Goal: Find specific page/section: Find specific page/section

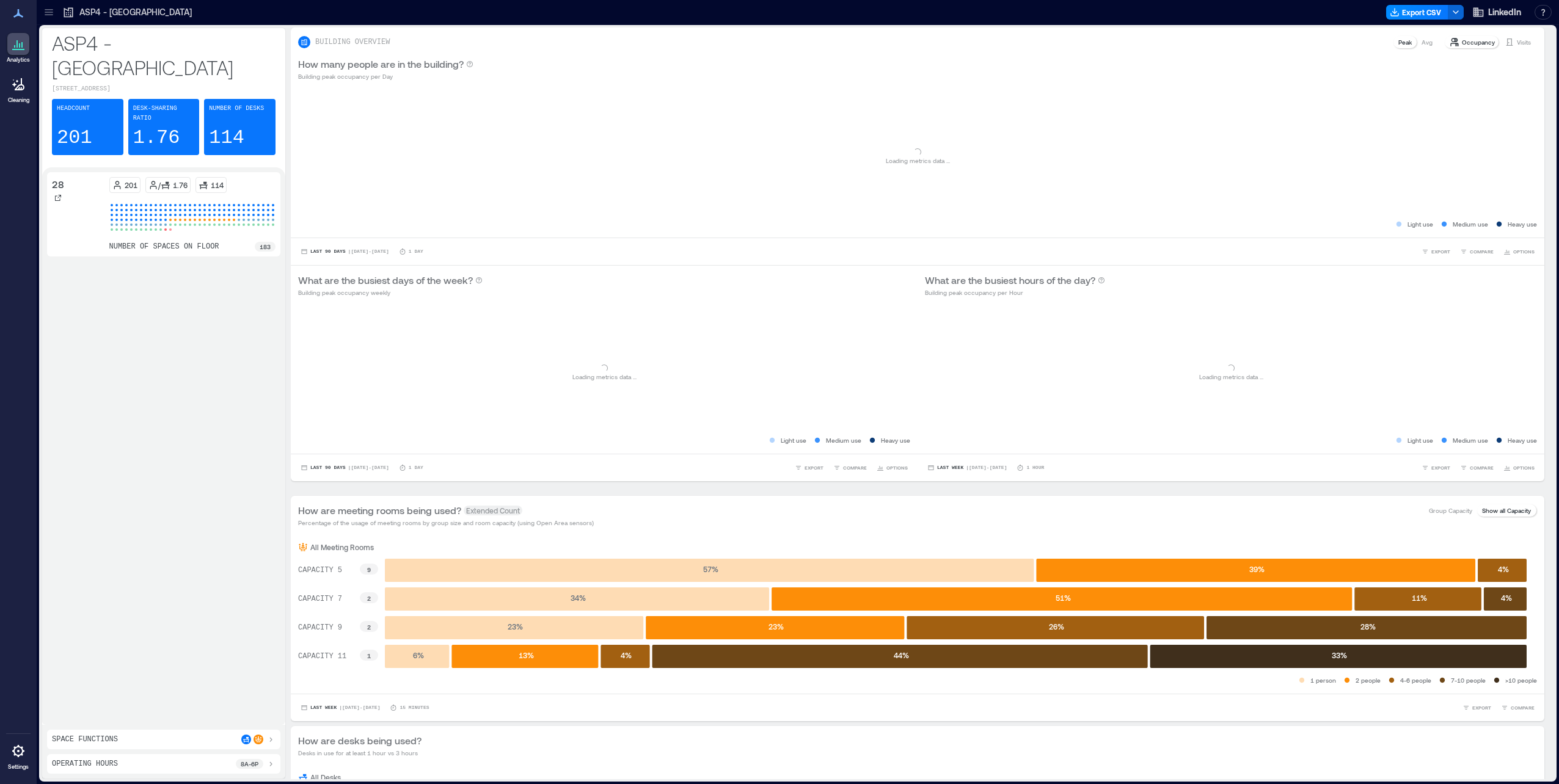
click at [46, 13] on icon at bounding box center [49, 13] width 13 height 13
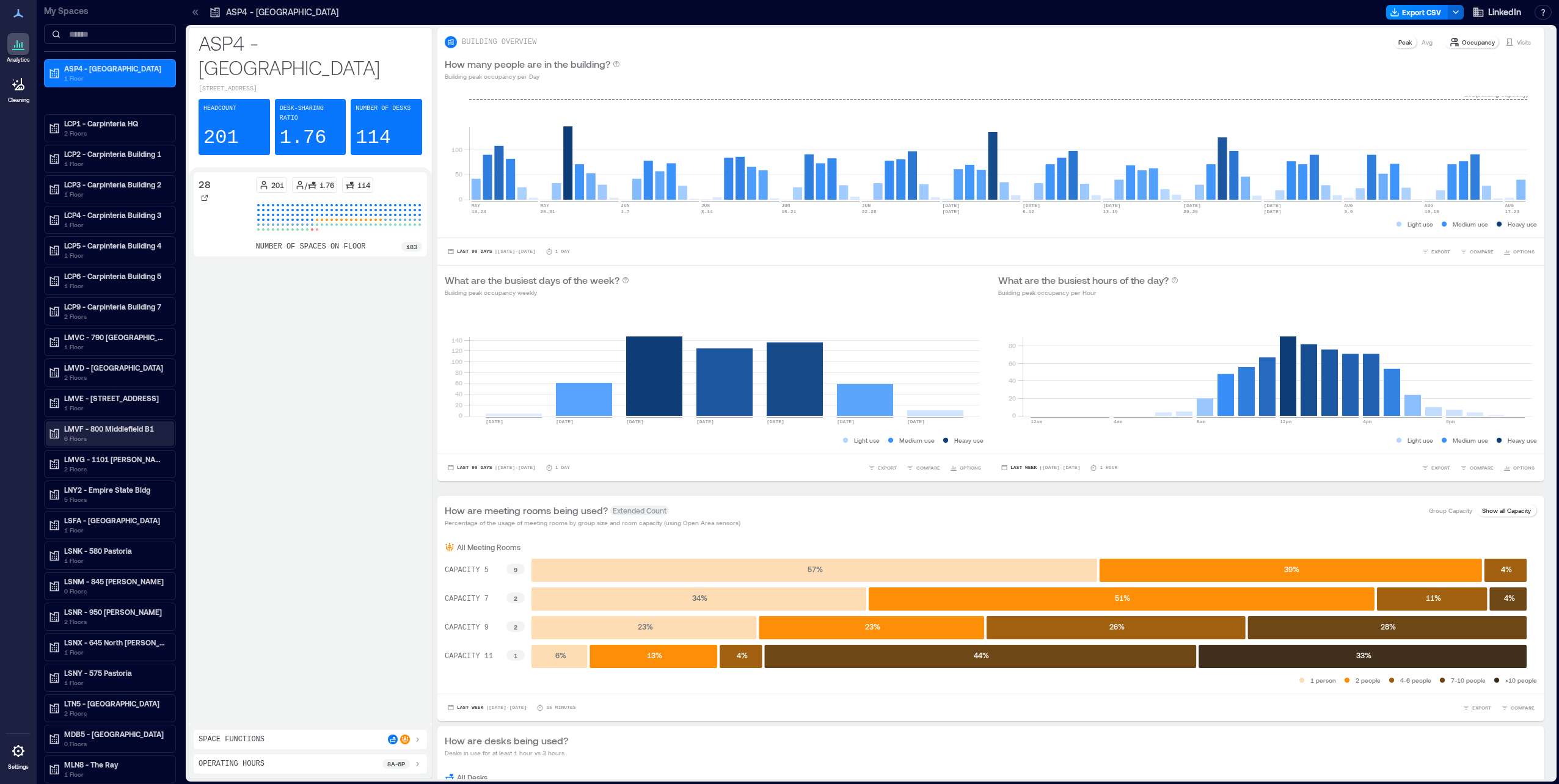
click at [64, 429] on p "LMVF - 800 Middlefield B1" at bounding box center [116, 429] width 102 height 9
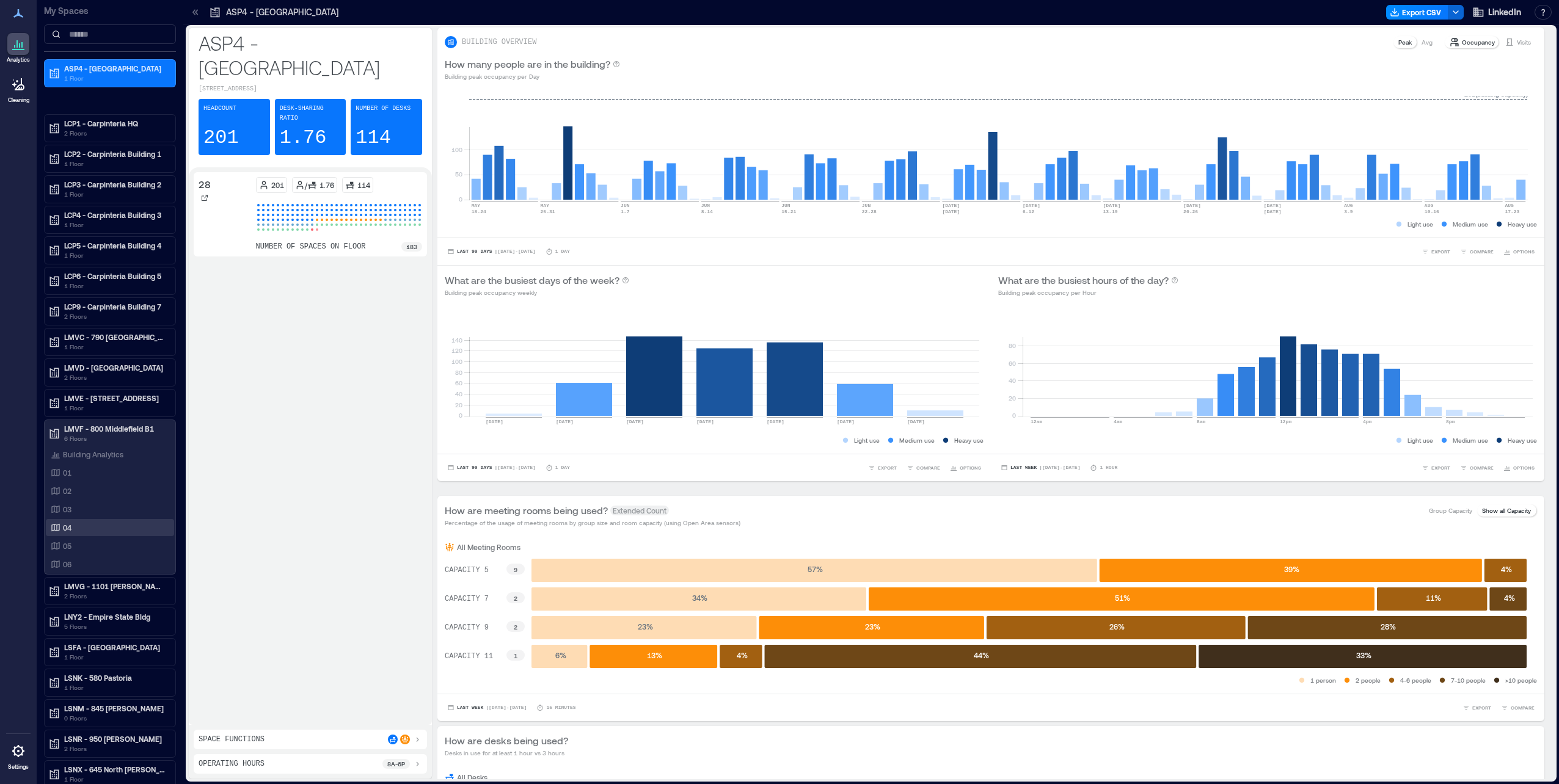
click at [72, 532] on div "04" at bounding box center [107, 528] width 119 height 13
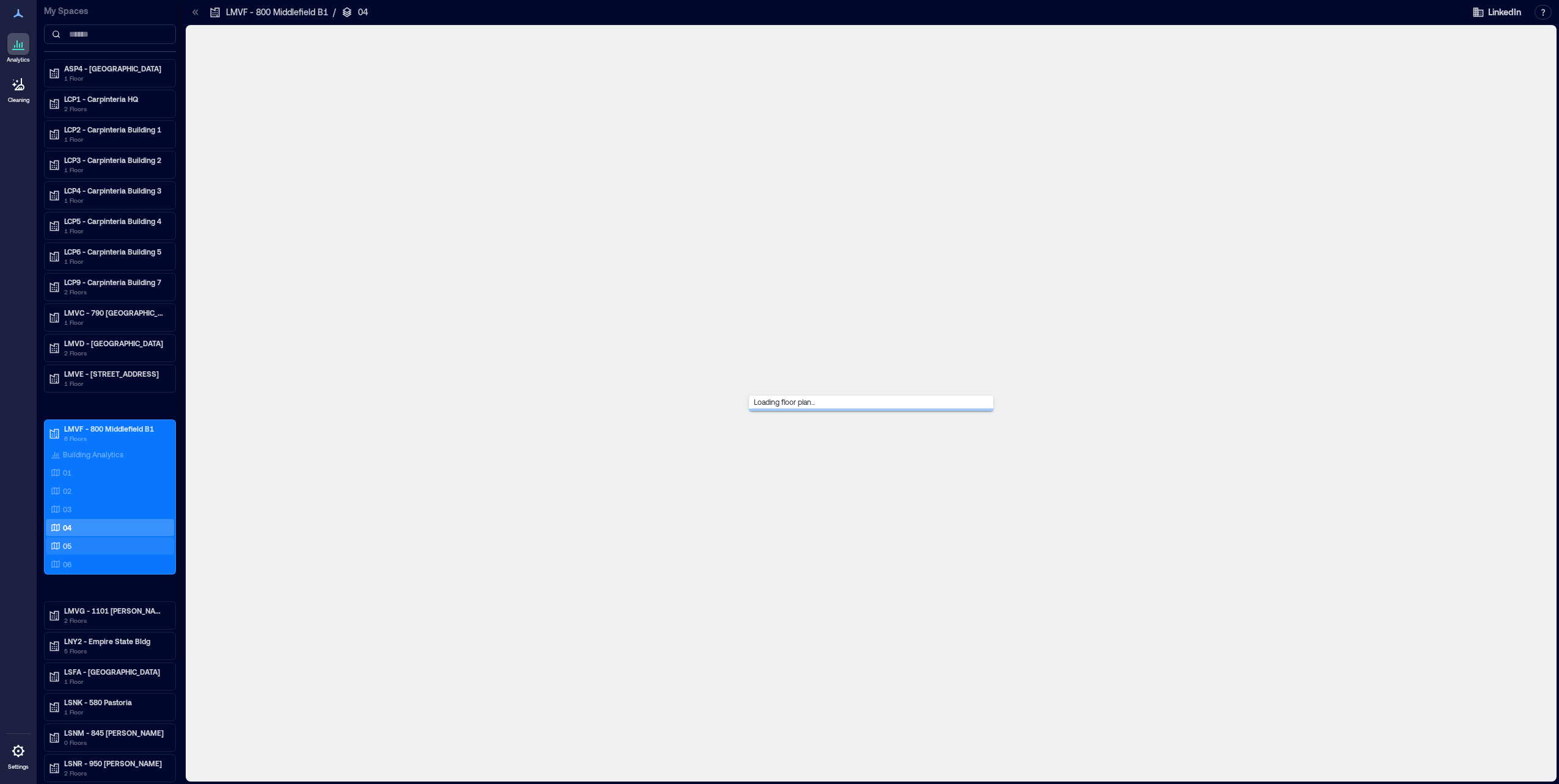
click at [75, 546] on div "05" at bounding box center [107, 547] width 119 height 13
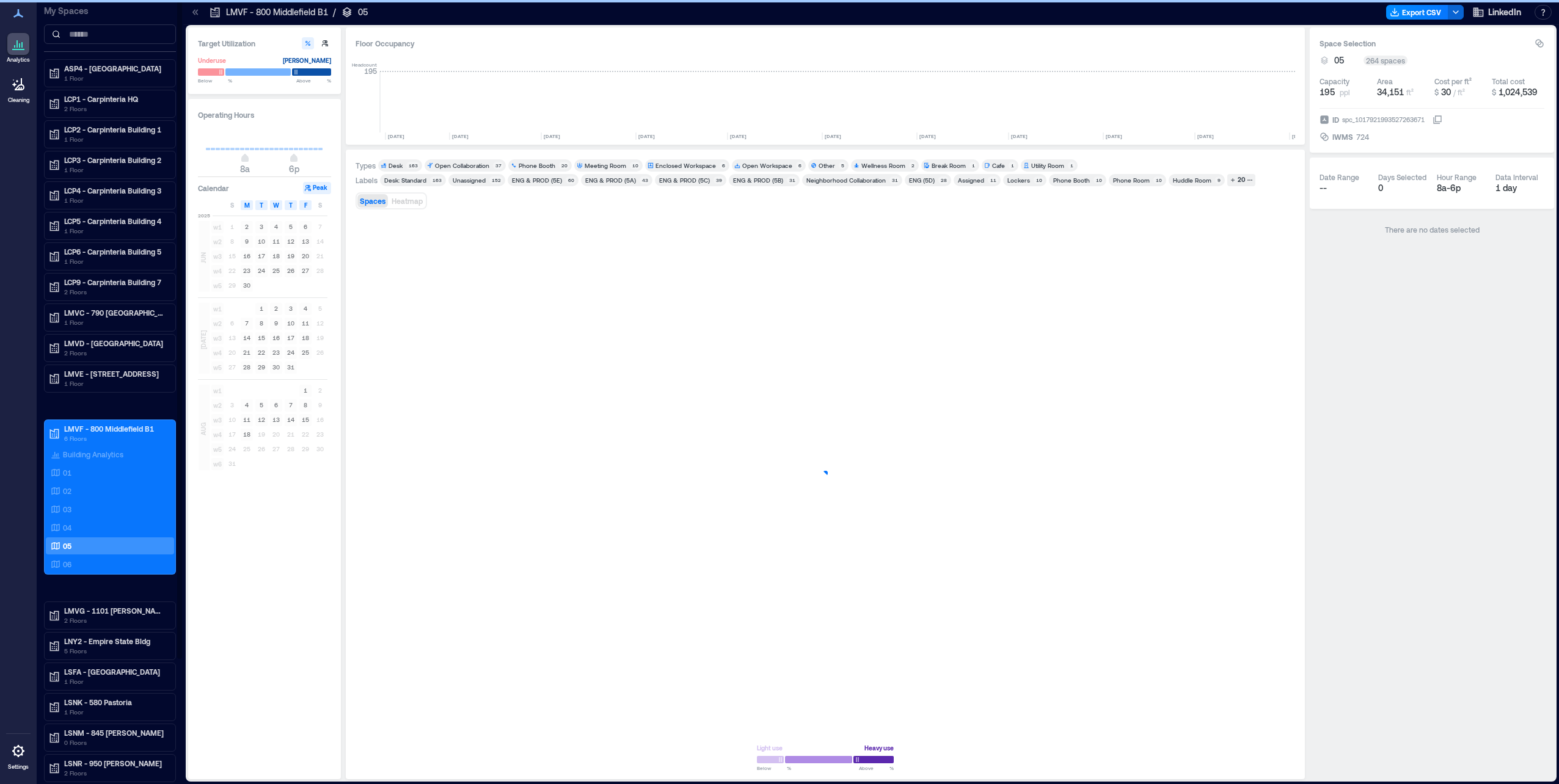
scroll to position [0, 2932]
